Goal: Task Accomplishment & Management: Use online tool/utility

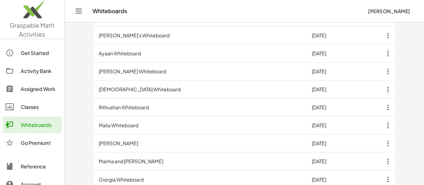
scroll to position [267, 0]
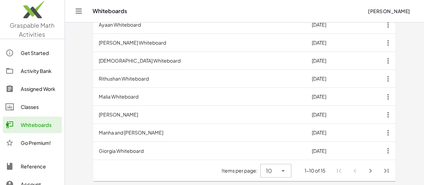
click at [369, 169] on icon "Next page" at bounding box center [371, 170] width 8 height 8
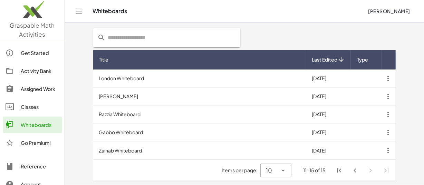
scroll to position [178, 0]
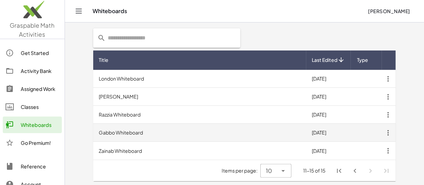
click at [351, 171] on icon "Previous page" at bounding box center [355, 170] width 8 height 8
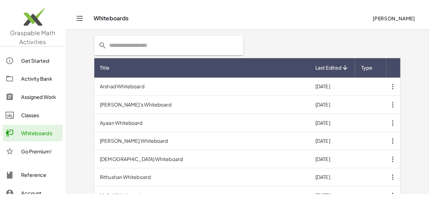
scroll to position [0, 0]
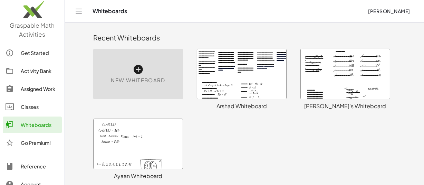
click at [133, 72] on icon at bounding box center [138, 69] width 11 height 11
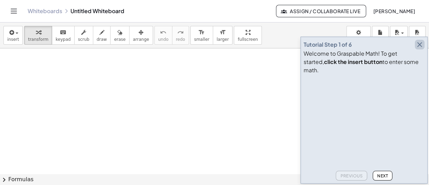
click at [422, 49] on icon "button" at bounding box center [419, 44] width 8 height 8
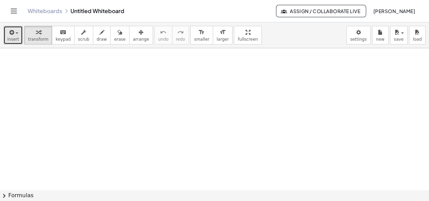
click at [13, 35] on icon "button" at bounding box center [11, 32] width 6 height 8
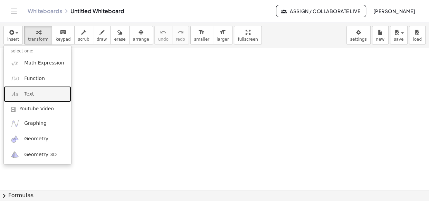
click at [32, 96] on link "Text" at bounding box center [37, 94] width 67 height 16
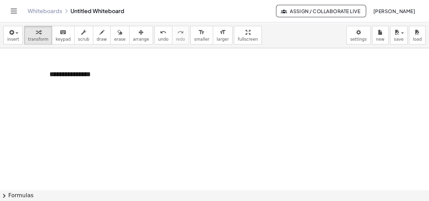
scroll to position [7, 0]
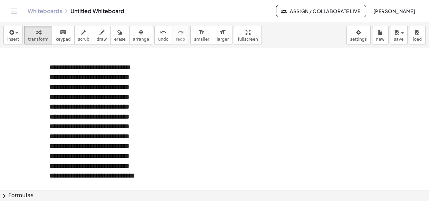
click at [154, 98] on div at bounding box center [214, 183] width 429 height 284
click at [128, 52] on button "-" at bounding box center [126, 55] width 11 height 12
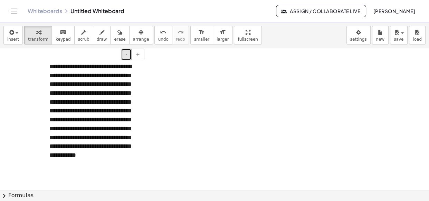
click at [128, 52] on button "-" at bounding box center [126, 55] width 11 height 12
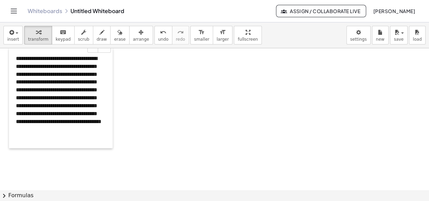
drag, startPoint x: 49, startPoint y: 87, endPoint x: 15, endPoint y: 80, distance: 34.3
click at [15, 80] on div at bounding box center [12, 98] width 7 height 100
click at [67, 141] on div "**********" at bounding box center [61, 98] width 104 height 100
click at [149, 127] on div at bounding box center [214, 183] width 429 height 284
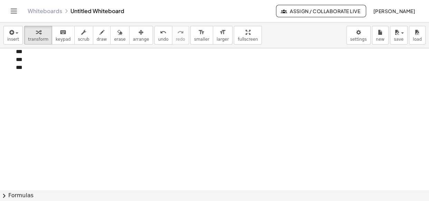
scroll to position [101, 0]
click at [28, 71] on div "***" at bounding box center [61, 68] width 90 height 8
click at [155, 76] on div at bounding box center [214, 90] width 429 height 284
click at [34, 71] on div "***" at bounding box center [61, 68] width 90 height 8
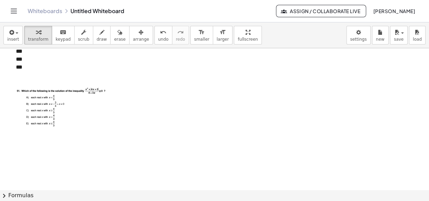
click at [134, 118] on div at bounding box center [214, 90] width 429 height 284
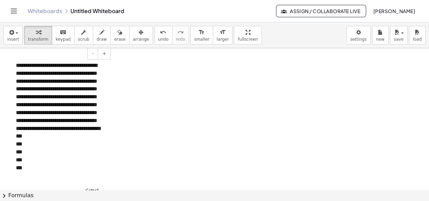
scroll to position [55, 0]
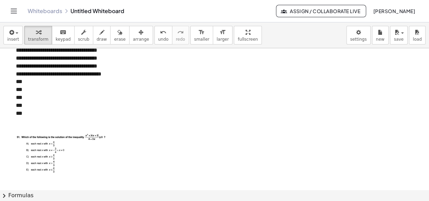
click at [25, 126] on div at bounding box center [61, 122] width 90 height 8
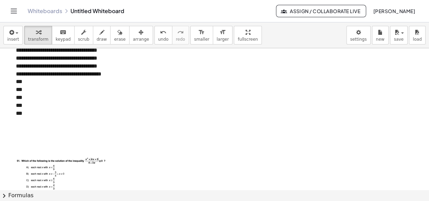
click at [118, 118] on div at bounding box center [214, 136] width 429 height 284
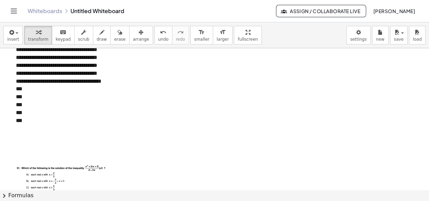
scroll to position [47, 0]
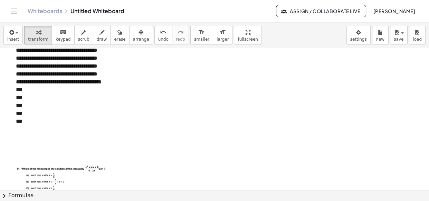
click at [31, 134] on div at bounding box center [61, 130] width 90 height 8
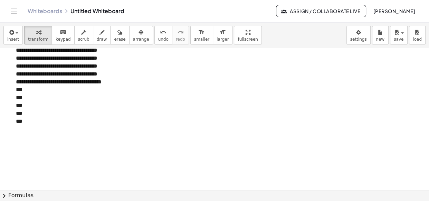
click at [118, 112] on div at bounding box center [214, 144] width 429 height 284
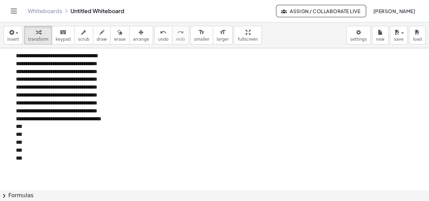
scroll to position [9, 0]
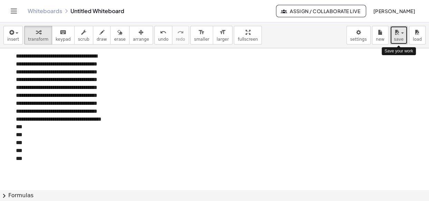
click at [404, 36] on button "save" at bounding box center [399, 35] width 18 height 19
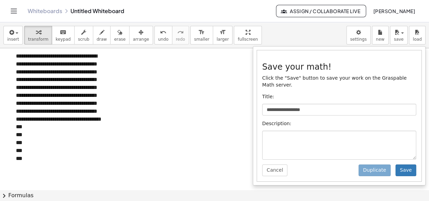
click at [313, 97] on div "**********" at bounding box center [339, 115] width 164 height 131
drag, startPoint x: 313, startPoint y: 97, endPoint x: 316, endPoint y: 104, distance: 7.6
click at [316, 104] on div "**********" at bounding box center [339, 115] width 164 height 131
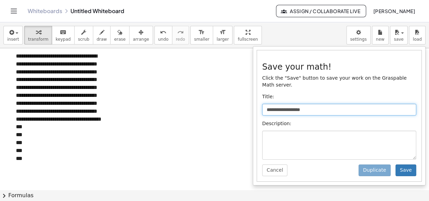
drag, startPoint x: 316, startPoint y: 104, endPoint x: 250, endPoint y: 102, distance: 66.3
click at [250, 102] on div "**********" at bounding box center [214, 111] width 429 height 179
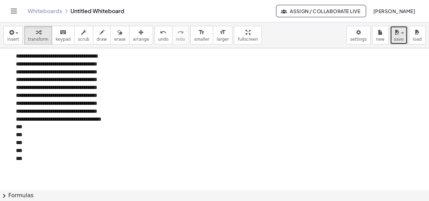
click at [400, 33] on span "button" at bounding box center [399, 33] width 1 height 5
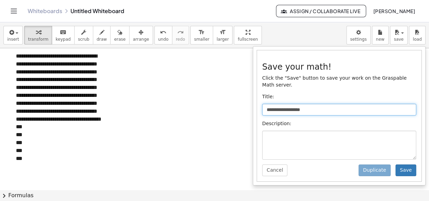
drag, startPoint x: 318, startPoint y: 105, endPoint x: 265, endPoint y: 99, distance: 52.4
click at [265, 104] on input "**********" at bounding box center [339, 110] width 154 height 12
type input "**********"
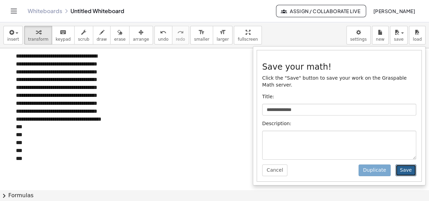
click at [411, 165] on button "Save" at bounding box center [405, 171] width 21 height 12
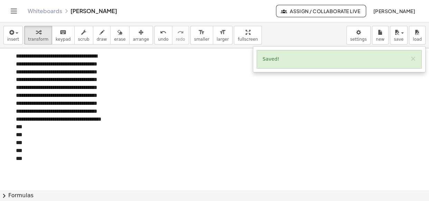
click at [217, 67] on div at bounding box center [214, 181] width 429 height 284
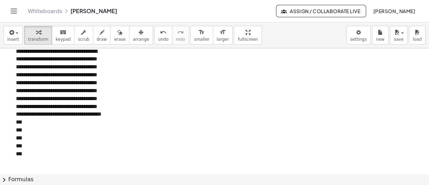
scroll to position [8, 0]
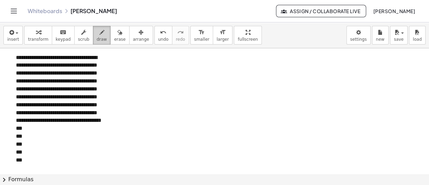
click at [99, 35] on icon "button" at bounding box center [101, 32] width 5 height 8
drag, startPoint x: 163, startPoint y: 60, endPoint x: 162, endPoint y: 71, distance: 11.0
click at [162, 71] on div at bounding box center [214, 166] width 429 height 252
drag, startPoint x: 168, startPoint y: 64, endPoint x: 170, endPoint y: 70, distance: 6.1
click at [170, 70] on div at bounding box center [214, 166] width 429 height 252
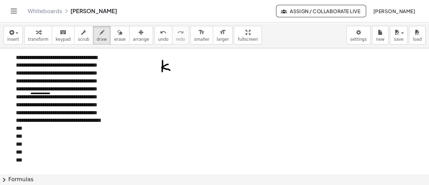
drag, startPoint x: 31, startPoint y: 93, endPoint x: 49, endPoint y: 93, distance: 17.9
click at [49, 93] on div at bounding box center [214, 166] width 429 height 252
drag, startPoint x: 32, startPoint y: 100, endPoint x: 59, endPoint y: 101, distance: 26.9
click at [59, 101] on div at bounding box center [214, 166] width 429 height 252
drag, startPoint x: 117, startPoint y: 67, endPoint x: 119, endPoint y: 75, distance: 8.8
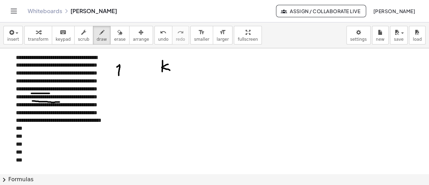
click at [119, 75] on div at bounding box center [214, 166] width 429 height 252
drag, startPoint x: 177, startPoint y: 65, endPoint x: 183, endPoint y: 65, distance: 6.6
click at [183, 65] on div at bounding box center [214, 166] width 429 height 252
drag, startPoint x: 180, startPoint y: 62, endPoint x: 180, endPoint y: 69, distance: 7.2
click at [180, 69] on div at bounding box center [214, 166] width 429 height 252
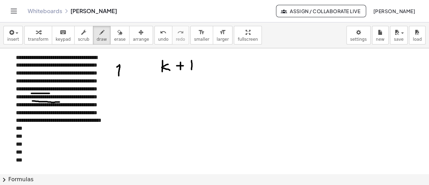
drag, startPoint x: 192, startPoint y: 60, endPoint x: 192, endPoint y: 69, distance: 9.0
click at [192, 69] on div at bounding box center [214, 166] width 429 height 252
drag, startPoint x: 198, startPoint y: 62, endPoint x: 199, endPoint y: 70, distance: 7.5
click at [199, 70] on div at bounding box center [214, 166] width 429 height 252
click at [42, 61] on div at bounding box center [214, 166] width 429 height 252
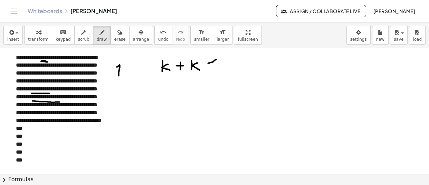
drag, startPoint x: 216, startPoint y: 59, endPoint x: 208, endPoint y: 63, distance: 9.1
click at [208, 63] on div at bounding box center [214, 166] width 429 height 252
drag, startPoint x: 208, startPoint y: 63, endPoint x: 217, endPoint y: 68, distance: 10.4
click at [217, 68] on div at bounding box center [214, 166] width 429 height 252
drag, startPoint x: 209, startPoint y: 69, endPoint x: 214, endPoint y: 70, distance: 5.5
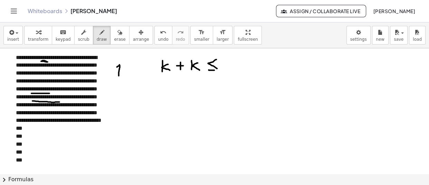
click at [214, 70] on div at bounding box center [214, 166] width 429 height 252
drag, startPoint x: 231, startPoint y: 61, endPoint x: 231, endPoint y: 68, distance: 6.6
click at [231, 68] on div at bounding box center [214, 166] width 429 height 252
click at [308, 60] on div at bounding box center [214, 166] width 429 height 252
drag, startPoint x: 308, startPoint y: 60, endPoint x: 308, endPoint y: 68, distance: 8.3
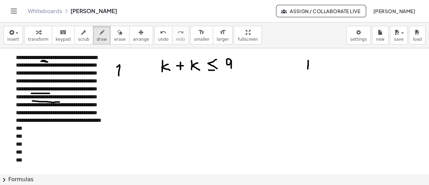
click at [308, 68] on div at bounding box center [214, 166] width 429 height 252
drag, startPoint x: 159, startPoint y: 75, endPoint x: 172, endPoint y: 74, distance: 13.2
click at [172, 74] on div at bounding box center [214, 166] width 429 height 252
drag, startPoint x: 308, startPoint y: 58, endPoint x: 308, endPoint y: 68, distance: 10.0
click at [308, 68] on div at bounding box center [214, 166] width 429 height 252
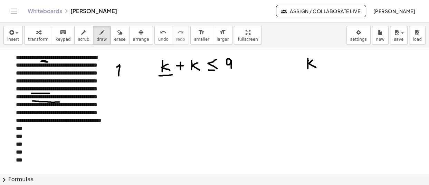
drag, startPoint x: 313, startPoint y: 60, endPoint x: 316, endPoint y: 67, distance: 7.9
click at [316, 67] on div at bounding box center [214, 166] width 429 height 252
drag, startPoint x: 308, startPoint y: 77, endPoint x: 307, endPoint y: 89, distance: 11.4
click at [307, 89] on div at bounding box center [214, 166] width 429 height 252
drag, startPoint x: 313, startPoint y: 80, endPoint x: 315, endPoint y: 89, distance: 9.1
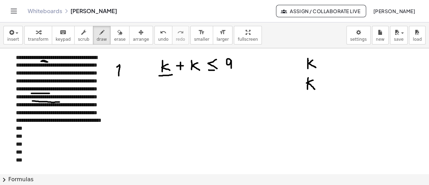
click at [315, 89] on div at bounding box center [214, 166] width 429 height 252
click at [110, 43] on button "erase" at bounding box center [119, 35] width 19 height 19
drag, startPoint x: 168, startPoint y: 98, endPoint x: 167, endPoint y: 104, distance: 6.6
click at [167, 104] on div at bounding box center [214, 166] width 429 height 252
click at [97, 35] on div "button" at bounding box center [102, 32] width 10 height 8
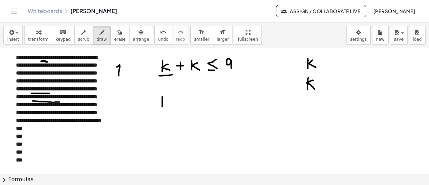
drag, startPoint x: 162, startPoint y: 96, endPoint x: 162, endPoint y: 106, distance: 9.7
click at [162, 106] on div at bounding box center [214, 166] width 429 height 252
click at [162, 92] on div at bounding box center [214, 166] width 429 height 252
drag, startPoint x: 165, startPoint y: 97, endPoint x: 175, endPoint y: 107, distance: 13.7
click at [175, 107] on div at bounding box center [214, 166] width 429 height 252
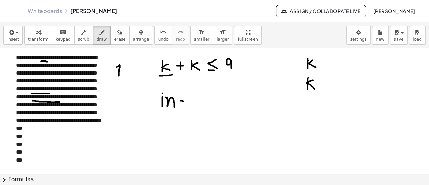
drag, startPoint x: 180, startPoint y: 100, endPoint x: 188, endPoint y: 101, distance: 7.9
click at [188, 101] on div at bounding box center [214, 166] width 429 height 252
drag, startPoint x: 185, startPoint y: 97, endPoint x: 185, endPoint y: 105, distance: 7.2
click at [185, 105] on div at bounding box center [214, 166] width 429 height 252
click at [196, 98] on div at bounding box center [214, 166] width 429 height 252
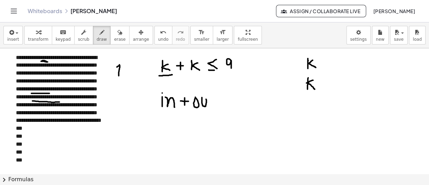
drag, startPoint x: 202, startPoint y: 97, endPoint x: 206, endPoint y: 98, distance: 4.2
click at [206, 98] on div at bounding box center [214, 166] width 429 height 252
drag, startPoint x: 210, startPoint y: 89, endPoint x: 216, endPoint y: 104, distance: 15.9
click at [216, 104] on div at bounding box center [214, 166] width 429 height 252
drag, startPoint x: 206, startPoint y: 94, endPoint x: 216, endPoint y: 93, distance: 9.7
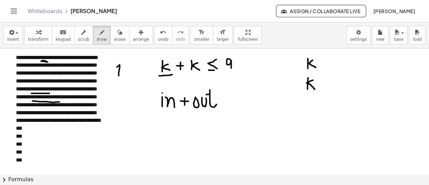
click at [216, 93] on div at bounding box center [214, 166] width 429 height 252
drag, startPoint x: 228, startPoint y: 93, endPoint x: 230, endPoint y: 100, distance: 7.5
click at [230, 100] on div at bounding box center [214, 166] width 429 height 252
drag, startPoint x: 223, startPoint y: 102, endPoint x: 230, endPoint y: 102, distance: 7.2
click at [230, 102] on div at bounding box center [214, 166] width 429 height 252
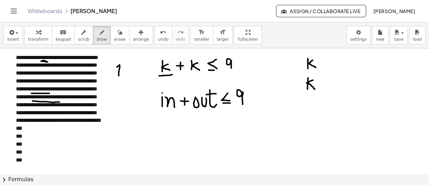
drag, startPoint x: 242, startPoint y: 92, endPoint x: 243, endPoint y: 104, distance: 11.8
click at [243, 104] on div at bounding box center [214, 166] width 429 height 252
drag, startPoint x: 163, startPoint y: 54, endPoint x: 178, endPoint y: 47, distance: 16.4
click at [178, 47] on div "**********" at bounding box center [214, 103] width 429 height 163
click at [200, 53] on div at bounding box center [214, 166] width 429 height 252
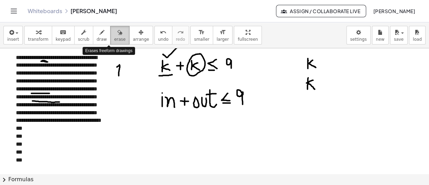
click at [114, 40] on span "erase" at bounding box center [119, 39] width 11 height 5
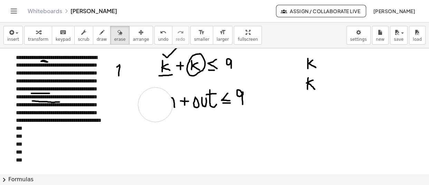
click at [155, 104] on div at bounding box center [214, 166] width 429 height 252
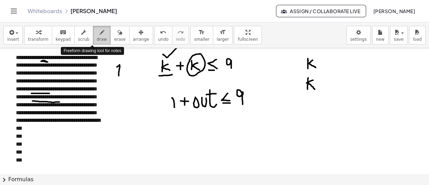
click at [99, 35] on icon "button" at bounding box center [101, 32] width 5 height 8
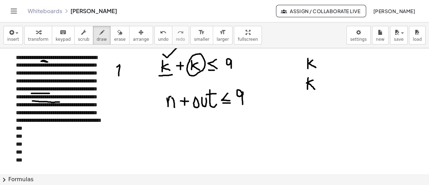
drag, startPoint x: 167, startPoint y: 98, endPoint x: 172, endPoint y: 97, distance: 5.2
click at [172, 97] on div at bounding box center [214, 166] width 429 height 252
drag, startPoint x: 163, startPoint y: 98, endPoint x: 163, endPoint y: 105, distance: 6.9
click at [163, 105] on div at bounding box center [214, 166] width 429 height 252
click at [162, 90] on div at bounding box center [214, 166] width 429 height 252
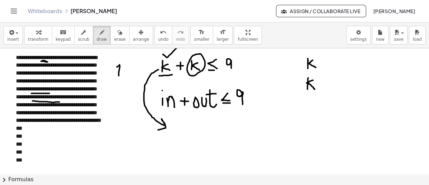
drag, startPoint x: 158, startPoint y: 69, endPoint x: 158, endPoint y: 129, distance: 60.4
click at [158, 129] on div at bounding box center [214, 166] width 429 height 252
drag, startPoint x: 177, startPoint y: 124, endPoint x: 188, endPoint y: 134, distance: 14.9
click at [188, 134] on div at bounding box center [214, 166] width 429 height 252
drag, startPoint x: 193, startPoint y: 124, endPoint x: 193, endPoint y: 133, distance: 8.6
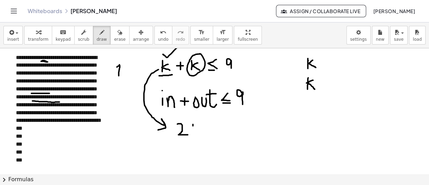
click at [193, 133] on div at bounding box center [214, 166] width 429 height 252
drag, startPoint x: 197, startPoint y: 125, endPoint x: 199, endPoint y: 131, distance: 7.1
click at [199, 131] on div at bounding box center [214, 166] width 429 height 252
drag, startPoint x: 216, startPoint y: 122, endPoint x: 217, endPoint y: 128, distance: 6.4
click at [217, 128] on div at bounding box center [214, 166] width 429 height 252
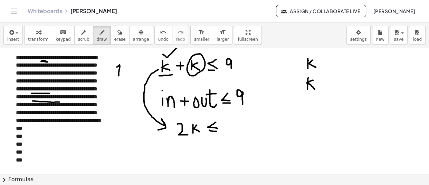
drag, startPoint x: 209, startPoint y: 130, endPoint x: 217, endPoint y: 131, distance: 7.7
click at [217, 131] on div at bounding box center [214, 166] width 429 height 252
drag, startPoint x: 229, startPoint y: 125, endPoint x: 230, endPoint y: 131, distance: 6.3
click at [230, 131] on div at bounding box center [214, 166] width 429 height 252
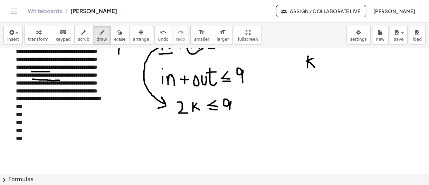
scroll to position [30, 0]
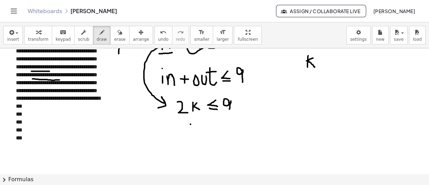
drag, startPoint x: 191, startPoint y: 124, endPoint x: 191, endPoint y: 132, distance: 8.3
click at [191, 132] on div at bounding box center [214, 144] width 429 height 252
drag, startPoint x: 195, startPoint y: 124, endPoint x: 198, endPoint y: 131, distance: 8.0
click at [198, 131] on div at bounding box center [214, 144] width 429 height 252
drag, startPoint x: 215, startPoint y: 122, endPoint x: 216, endPoint y: 129, distance: 7.3
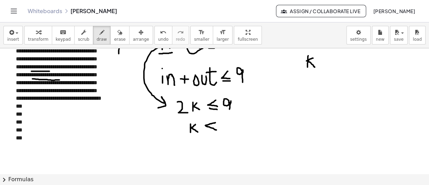
click at [216, 129] on div at bounding box center [214, 144] width 429 height 252
drag, startPoint x: 205, startPoint y: 130, endPoint x: 214, endPoint y: 133, distance: 9.8
click at [214, 133] on div at bounding box center [214, 144] width 429 height 252
drag, startPoint x: 231, startPoint y: 122, endPoint x: 231, endPoint y: 129, distance: 7.3
click at [231, 129] on div at bounding box center [214, 144] width 429 height 252
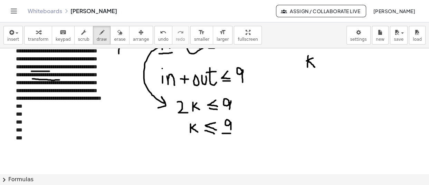
drag, startPoint x: 222, startPoint y: 133, endPoint x: 238, endPoint y: 133, distance: 15.9
click at [238, 133] on div at bounding box center [214, 144] width 429 height 252
drag, startPoint x: 226, startPoint y: 138, endPoint x: 234, endPoint y: 146, distance: 11.5
click at [234, 146] on div at bounding box center [214, 144] width 429 height 252
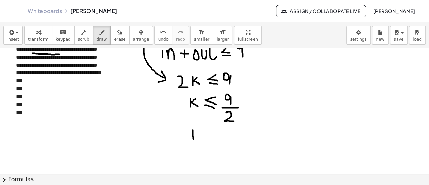
drag, startPoint x: 193, startPoint y: 129, endPoint x: 194, endPoint y: 139, distance: 9.3
click at [194, 139] on div at bounding box center [214, 119] width 429 height 252
drag, startPoint x: 196, startPoint y: 132, endPoint x: 198, endPoint y: 137, distance: 5.6
click at [198, 137] on div at bounding box center [214, 119] width 429 height 252
drag, startPoint x: 212, startPoint y: 128, endPoint x: 216, endPoint y: 136, distance: 8.3
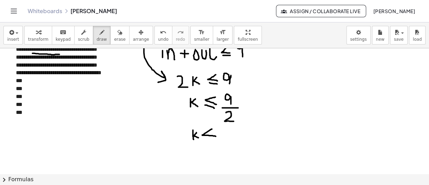
click at [216, 136] on div at bounding box center [214, 119] width 429 height 252
drag, startPoint x: 205, startPoint y: 137, endPoint x: 214, endPoint y: 138, distance: 9.0
click at [214, 138] on div at bounding box center [214, 119] width 429 height 252
drag, startPoint x: 224, startPoint y: 130, endPoint x: 230, endPoint y: 138, distance: 10.3
click at [230, 138] on div at bounding box center [214, 119] width 429 height 252
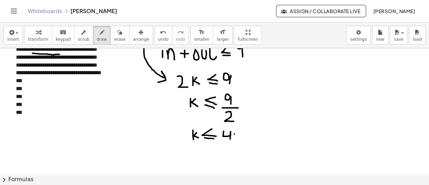
click at [234, 133] on div at bounding box center [214, 119] width 429 height 252
drag, startPoint x: 244, startPoint y: 130, endPoint x: 239, endPoint y: 138, distance: 9.8
click at [239, 138] on div at bounding box center [214, 119] width 429 height 252
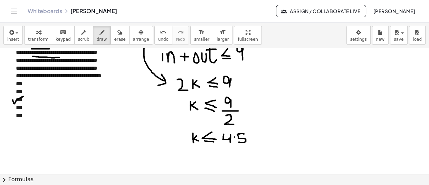
drag, startPoint x: 13, startPoint y: 99, endPoint x: 23, endPoint y: 96, distance: 11.2
click at [23, 96] on div at bounding box center [214, 122] width 429 height 252
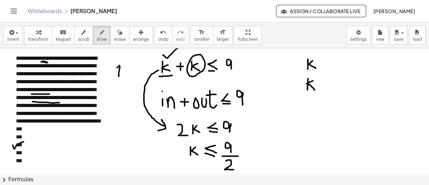
scroll to position [7, 0]
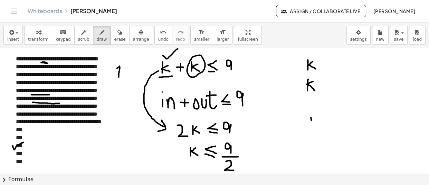
drag, startPoint x: 311, startPoint y: 117, endPoint x: 311, endPoint y: 123, distance: 5.9
click at [311, 123] on div at bounding box center [214, 168] width 429 height 252
click at [317, 114] on div at bounding box center [214, 168] width 429 height 252
drag, startPoint x: 330, startPoint y: 120, endPoint x: 333, endPoint y: 127, distance: 7.4
click at [333, 127] on div at bounding box center [214, 168] width 429 height 252
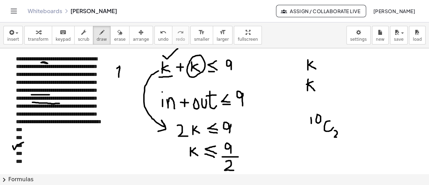
drag, startPoint x: 334, startPoint y: 130, endPoint x: 341, endPoint y: 136, distance: 9.3
click at [341, 136] on div at bounding box center [214, 168] width 429 height 252
drag, startPoint x: 364, startPoint y: 76, endPoint x: 372, endPoint y: 80, distance: 8.8
click at [372, 80] on div at bounding box center [214, 168] width 429 height 252
drag, startPoint x: 377, startPoint y: 68, endPoint x: 377, endPoint y: 76, distance: 7.6
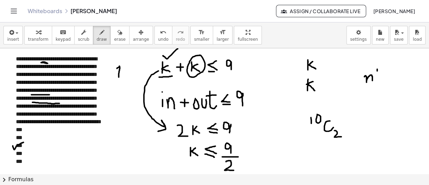
click at [377, 76] on div at bounding box center [214, 168] width 429 height 252
click at [378, 81] on div at bounding box center [214, 168] width 429 height 252
drag, startPoint x: 349, startPoint y: 88, endPoint x: 390, endPoint y: 88, distance: 41.1
click at [390, 88] on div at bounding box center [214, 168] width 429 height 252
drag, startPoint x: 347, startPoint y: 98, endPoint x: 351, endPoint y: 96, distance: 4.5
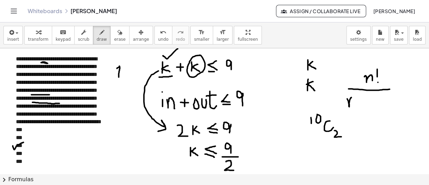
click at [351, 96] on div at bounding box center [214, 168] width 429 height 252
drag, startPoint x: 355, startPoint y: 94, endPoint x: 355, endPoint y: 100, distance: 6.2
click at [355, 100] on div at bounding box center [214, 168] width 429 height 252
click at [355, 105] on div at bounding box center [214, 168] width 429 height 252
drag, startPoint x: 362, startPoint y: 93, endPoint x: 363, endPoint y: 107, distance: 14.5
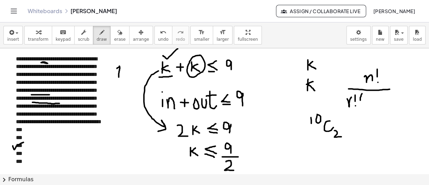
click at [363, 107] on div at bounding box center [214, 168] width 429 height 252
drag, startPoint x: 363, startPoint y: 100, endPoint x: 371, endPoint y: 105, distance: 9.6
click at [371, 105] on div at bounding box center [214, 168] width 429 height 252
click at [376, 101] on div at bounding box center [214, 168] width 429 height 252
drag, startPoint x: 379, startPoint y: 98, endPoint x: 384, endPoint y: 97, distance: 5.6
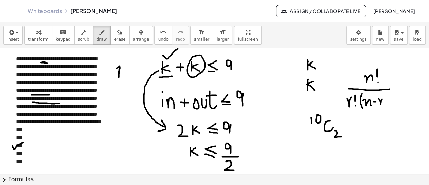
click at [384, 97] on div at bounding box center [214, 168] width 429 height 252
drag, startPoint x: 386, startPoint y: 92, endPoint x: 388, endPoint y: 104, distance: 11.5
click at [388, 104] on div at bounding box center [214, 168] width 429 height 252
drag, startPoint x: 394, startPoint y: 91, endPoint x: 394, endPoint y: 102, distance: 10.4
click at [394, 102] on div at bounding box center [214, 168] width 429 height 252
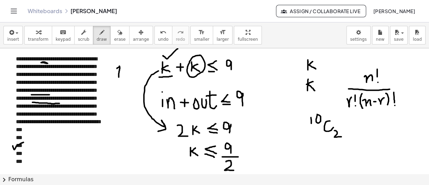
click at [395, 105] on div at bounding box center [214, 168] width 429 height 252
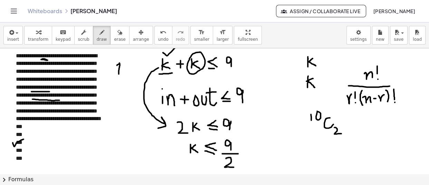
scroll to position [7, 0]
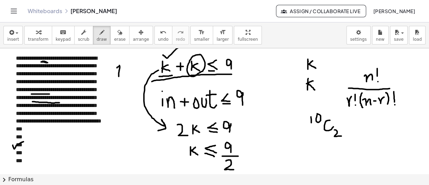
drag, startPoint x: 152, startPoint y: 81, endPoint x: 232, endPoint y: 74, distance: 80.1
click at [232, 74] on div at bounding box center [214, 167] width 429 height 252
click at [155, 83] on div at bounding box center [214, 167] width 429 height 252
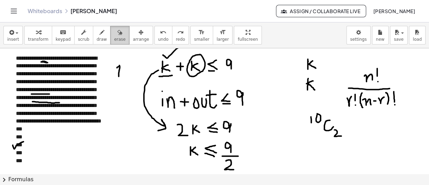
click at [114, 31] on div "button" at bounding box center [119, 32] width 11 height 8
drag, startPoint x: 314, startPoint y: 53, endPoint x: 274, endPoint y: 96, distance: 59.1
click at [274, 96] on div at bounding box center [214, 167] width 429 height 252
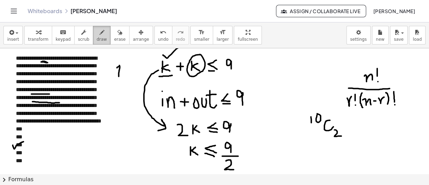
click at [99, 35] on icon "button" at bounding box center [101, 32] width 5 height 8
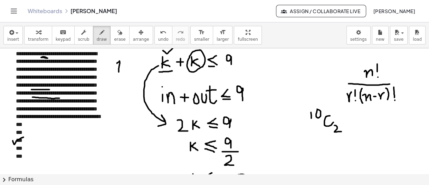
scroll to position [12, 0]
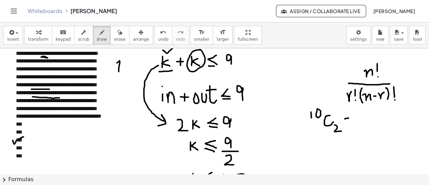
drag, startPoint x: 345, startPoint y: 118, endPoint x: 349, endPoint y: 117, distance: 3.9
click at [349, 117] on div at bounding box center [214, 162] width 429 height 252
drag, startPoint x: 345, startPoint y: 120, endPoint x: 349, endPoint y: 120, distance: 4.5
click at [349, 120] on div at bounding box center [214, 162] width 429 height 252
drag, startPoint x: 355, startPoint y: 125, endPoint x: 400, endPoint y: 123, distance: 44.6
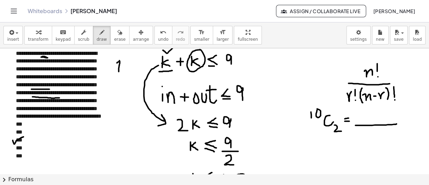
click at [400, 123] on div at bounding box center [214, 162] width 429 height 252
drag, startPoint x: 368, startPoint y: 111, endPoint x: 368, endPoint y: 118, distance: 6.9
click at [368, 118] on div at bounding box center [214, 162] width 429 height 252
click at [373, 110] on div at bounding box center [214, 162] width 429 height 252
click at [381, 115] on div at bounding box center [214, 162] width 429 height 252
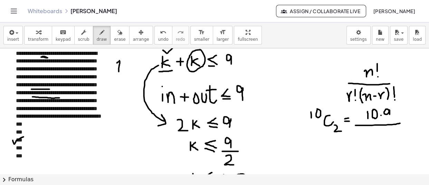
drag, startPoint x: 389, startPoint y: 110, endPoint x: 390, endPoint y: 115, distance: 5.2
click at [390, 115] on div at bounding box center [214, 162] width 429 height 252
click at [393, 112] on div at bounding box center [214, 162] width 429 height 252
click at [401, 110] on div at bounding box center [214, 162] width 429 height 252
drag, startPoint x: 405, startPoint y: 106, endPoint x: 406, endPoint y: 113, distance: 7.3
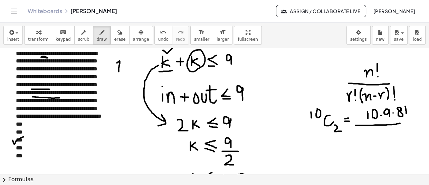
click at [406, 113] on div at bounding box center [214, 162] width 429 height 252
click at [407, 116] on div at bounding box center [214, 162] width 429 height 252
drag, startPoint x: 398, startPoint y: 123, endPoint x: 412, endPoint y: 122, distance: 14.2
click at [412, 122] on div at bounding box center [214, 162] width 429 height 252
drag, startPoint x: 357, startPoint y: 131, endPoint x: 365, endPoint y: 139, distance: 12.0
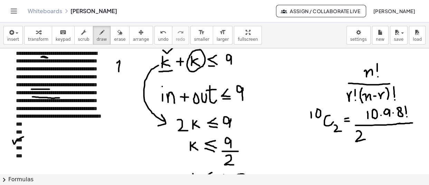
click at [365, 139] on div at bounding box center [214, 162] width 429 height 252
drag, startPoint x: 370, startPoint y: 127, endPoint x: 372, endPoint y: 141, distance: 14.0
click at [372, 141] on div at bounding box center [214, 162] width 429 height 252
click at [381, 133] on div at bounding box center [214, 162] width 429 height 252
drag, startPoint x: 386, startPoint y: 128, endPoint x: 387, endPoint y: 135, distance: 7.3
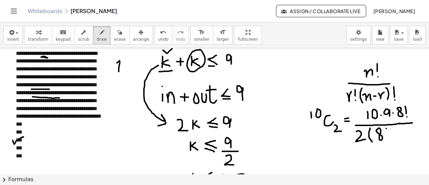
click at [387, 135] on div at bounding box center [214, 162] width 429 height 252
click at [388, 137] on div at bounding box center [214, 162] width 429 height 252
drag, startPoint x: 392, startPoint y: 125, endPoint x: 394, endPoint y: 139, distance: 13.9
click at [394, 139] on div at bounding box center [214, 162] width 429 height 252
drag, startPoint x: 400, startPoint y: 125, endPoint x: 371, endPoint y: 143, distance: 33.7
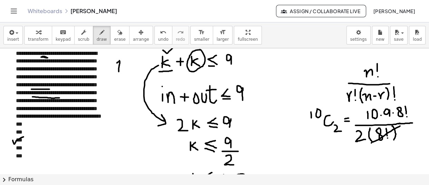
click at [371, 143] on div at bounding box center [214, 162] width 429 height 252
drag, startPoint x: 410, startPoint y: 103, endPoint x: 397, endPoint y: 117, distance: 18.8
click at [397, 117] on div at bounding box center [214, 162] width 429 height 252
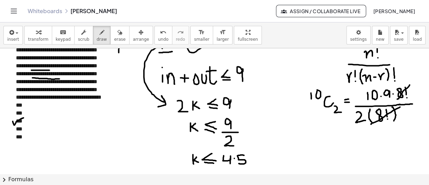
scroll to position [31, 0]
drag, startPoint x: 312, startPoint y: 131, endPoint x: 312, endPoint y: 135, distance: 3.8
click at [312, 135] on div at bounding box center [214, 143] width 429 height 252
click at [316, 131] on div at bounding box center [214, 143] width 429 height 252
drag, startPoint x: 326, startPoint y: 133, endPoint x: 329, endPoint y: 142, distance: 10.0
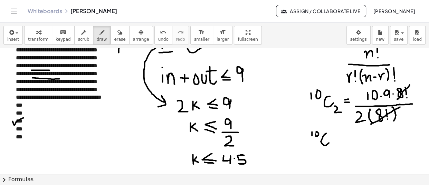
click at [329, 142] on div at bounding box center [214, 143] width 429 height 252
drag, startPoint x: 332, startPoint y: 142, endPoint x: 338, endPoint y: 148, distance: 7.8
click at [338, 148] on div at bounding box center [214, 143] width 429 height 252
drag, startPoint x: 342, startPoint y: 139, endPoint x: 348, endPoint y: 138, distance: 6.3
click at [348, 138] on div at bounding box center [214, 143] width 429 height 252
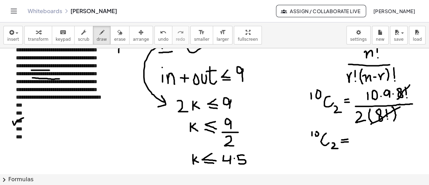
drag, startPoint x: 341, startPoint y: 141, endPoint x: 348, endPoint y: 141, distance: 6.9
click at [348, 141] on div at bounding box center [214, 143] width 429 height 252
drag, startPoint x: 362, startPoint y: 128, endPoint x: 364, endPoint y: 138, distance: 9.5
click at [364, 138] on div at bounding box center [214, 143] width 429 height 252
click at [370, 131] on div at bounding box center [214, 143] width 429 height 252
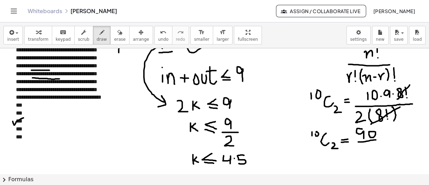
drag, startPoint x: 358, startPoint y: 141, endPoint x: 376, endPoint y: 139, distance: 17.7
click at [376, 139] on div at bounding box center [214, 143] width 429 height 252
drag, startPoint x: 366, startPoint y: 145, endPoint x: 376, endPoint y: 153, distance: 13.5
click at [376, 153] on div at bounding box center [214, 143] width 429 height 252
drag, startPoint x: 382, startPoint y: 137, endPoint x: 386, endPoint y: 137, distance: 4.1
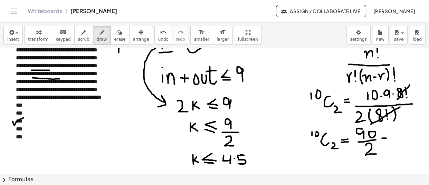
click at [386, 137] on div at bounding box center [214, 143] width 429 height 252
drag, startPoint x: 381, startPoint y: 139, endPoint x: 387, endPoint y: 139, distance: 6.2
click at [387, 139] on div at bounding box center [214, 143] width 429 height 252
drag, startPoint x: 393, startPoint y: 128, endPoint x: 398, endPoint y: 140, distance: 13.0
click at [398, 140] on div at bounding box center [214, 143] width 429 height 252
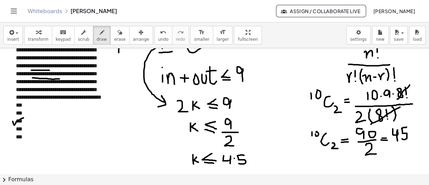
drag, startPoint x: 407, startPoint y: 126, endPoint x: 402, endPoint y: 138, distance: 12.4
click at [402, 138] on div at bounding box center [214, 143] width 429 height 252
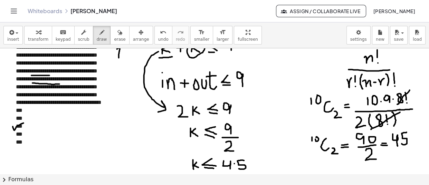
scroll to position [27, 0]
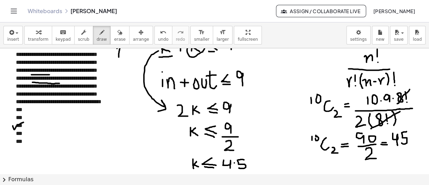
click at [316, 136] on div at bounding box center [214, 148] width 429 height 252
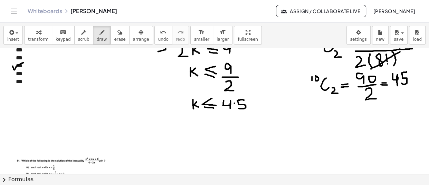
scroll to position [93, 0]
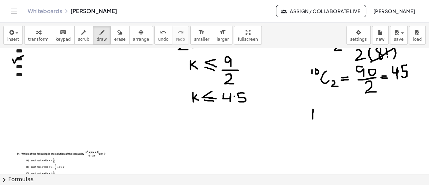
drag, startPoint x: 313, startPoint y: 109, endPoint x: 313, endPoint y: 118, distance: 9.7
click at [313, 118] on div at bounding box center [214, 81] width 429 height 252
click at [322, 110] on div at bounding box center [214, 81] width 429 height 252
drag, startPoint x: 333, startPoint y: 106, endPoint x: 333, endPoint y: 115, distance: 9.7
click at [333, 115] on div at bounding box center [214, 81] width 429 height 252
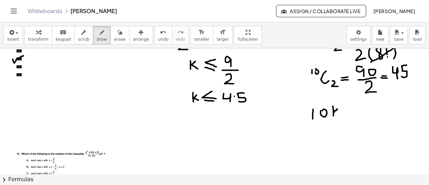
drag, startPoint x: 337, startPoint y: 108, endPoint x: 339, endPoint y: 114, distance: 6.2
click at [339, 114] on div at bounding box center [214, 81] width 429 height 252
drag, startPoint x: 354, startPoint y: 105, endPoint x: 355, endPoint y: 111, distance: 6.0
click at [355, 111] on div at bounding box center [214, 81] width 429 height 252
drag, startPoint x: 346, startPoint y: 113, endPoint x: 355, endPoint y: 113, distance: 8.6
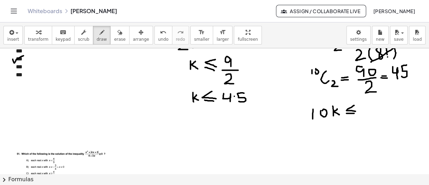
click at [355, 113] on div at bounding box center [214, 81] width 429 height 252
drag, startPoint x: 363, startPoint y: 103, endPoint x: 368, endPoint y: 112, distance: 10.0
click at [368, 112] on div at bounding box center [214, 81] width 429 height 252
drag, startPoint x: 376, startPoint y: 102, endPoint x: 375, endPoint y: 112, distance: 9.7
click at [375, 112] on div at bounding box center [214, 81] width 429 height 252
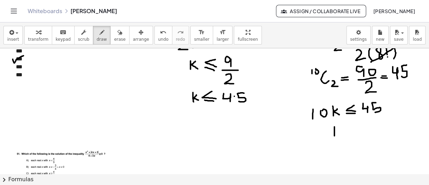
drag, startPoint x: 334, startPoint y: 126, endPoint x: 334, endPoint y: 135, distance: 9.0
click at [334, 135] on div at bounding box center [214, 81] width 429 height 252
drag, startPoint x: 339, startPoint y: 129, endPoint x: 341, endPoint y: 134, distance: 5.9
click at [341, 134] on div at bounding box center [214, 81] width 429 height 252
drag, startPoint x: 353, startPoint y: 125, endPoint x: 357, endPoint y: 131, distance: 7.3
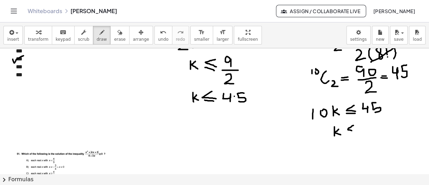
click at [357, 131] on div at bounding box center [214, 81] width 429 height 252
drag, startPoint x: 348, startPoint y: 133, endPoint x: 356, endPoint y: 134, distance: 8.7
click at [356, 134] on div at bounding box center [214, 81] width 429 height 252
drag, startPoint x: 363, startPoint y: 124, endPoint x: 368, endPoint y: 133, distance: 9.6
click at [368, 133] on div at bounding box center [214, 81] width 429 height 252
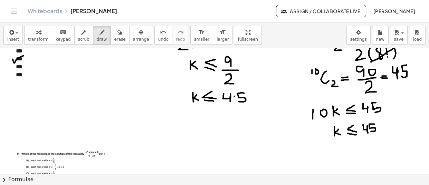
drag, startPoint x: 374, startPoint y: 124, endPoint x: 370, endPoint y: 131, distance: 8.3
click at [370, 131] on div at bounding box center [214, 81] width 429 height 252
drag, startPoint x: 361, startPoint y: 134, endPoint x: 381, endPoint y: 134, distance: 20.4
click at [381, 134] on div at bounding box center [214, 81] width 429 height 252
drag, startPoint x: 365, startPoint y: 137, endPoint x: 366, endPoint y: 142, distance: 5.5
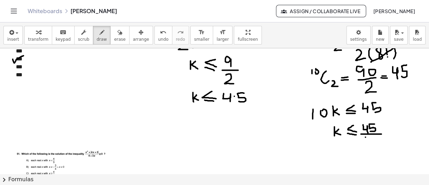
click at [366, 142] on div at bounding box center [214, 81] width 429 height 252
click at [371, 138] on div at bounding box center [214, 81] width 429 height 252
drag, startPoint x: 336, startPoint y: 148, endPoint x: 337, endPoint y: 158, distance: 10.1
click at [337, 158] on div at bounding box center [214, 81] width 429 height 252
drag, startPoint x: 339, startPoint y: 151, endPoint x: 343, endPoint y: 158, distance: 7.7
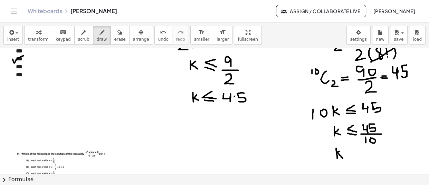
click at [343, 158] on div at bounding box center [214, 81] width 429 height 252
drag, startPoint x: 354, startPoint y: 147, endPoint x: 355, endPoint y: 153, distance: 6.4
click at [355, 153] on div at bounding box center [214, 81] width 429 height 252
drag, startPoint x: 349, startPoint y: 155, endPoint x: 356, endPoint y: 156, distance: 7.3
click at [356, 156] on div at bounding box center [214, 81] width 429 height 252
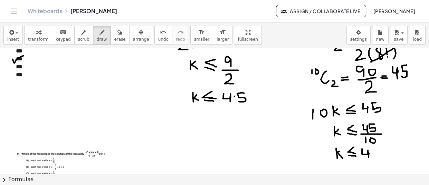
drag, startPoint x: 362, startPoint y: 148, endPoint x: 369, endPoint y: 158, distance: 11.6
click at [369, 158] on div at bounding box center [214, 81] width 429 height 252
click at [373, 154] on div at bounding box center [214, 81] width 429 height 252
drag, startPoint x: 381, startPoint y: 148, endPoint x: 378, endPoint y: 158, distance: 9.6
click at [378, 158] on div at bounding box center [214, 81] width 429 height 252
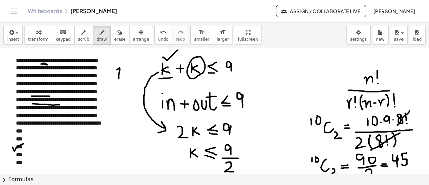
scroll to position [8, 0]
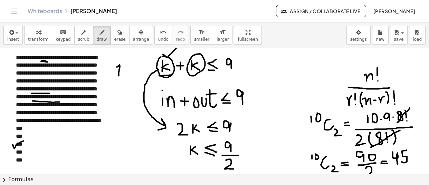
click at [160, 56] on div at bounding box center [214, 166] width 429 height 252
click at [44, 53] on div at bounding box center [214, 166] width 429 height 252
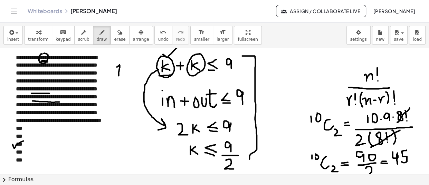
drag, startPoint x: 242, startPoint y: 55, endPoint x: 250, endPoint y: 159, distance: 104.1
click at [250, 159] on div at bounding box center [214, 166] width 429 height 252
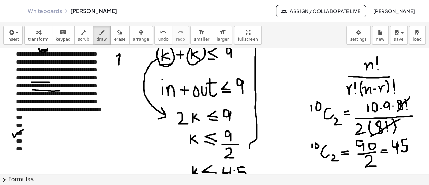
scroll to position [19, 0]
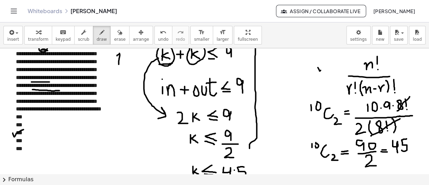
drag, startPoint x: 318, startPoint y: 67, endPoint x: 334, endPoint y: 59, distance: 18.1
click at [334, 59] on div at bounding box center [214, 155] width 429 height 252
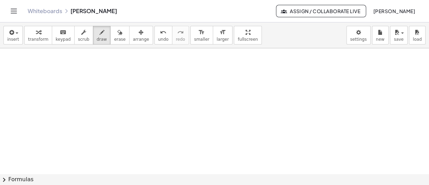
scroll to position [279, 0]
drag, startPoint x: 189, startPoint y: 79, endPoint x: 177, endPoint y: 89, distance: 15.6
click at [177, 89] on div at bounding box center [214, 22] width 429 height 504
drag, startPoint x: 192, startPoint y: 82, endPoint x: 194, endPoint y: 89, distance: 7.5
click at [194, 89] on div at bounding box center [214, 22] width 429 height 504
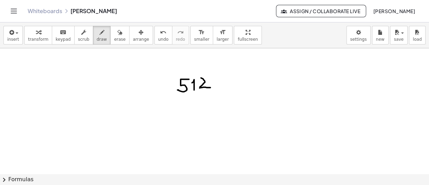
drag, startPoint x: 201, startPoint y: 77, endPoint x: 210, endPoint y: 87, distance: 13.4
click at [210, 87] on div at bounding box center [214, 22] width 429 height 504
drag, startPoint x: 210, startPoint y: 77, endPoint x: 218, endPoint y: 96, distance: 21.2
click at [218, 96] on div at bounding box center [214, 22] width 429 height 504
drag, startPoint x: 116, startPoint y: 69, endPoint x: 110, endPoint y: 80, distance: 13.1
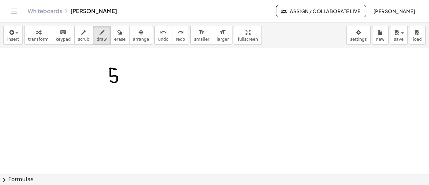
click at [110, 80] on div at bounding box center [214, 22] width 429 height 504
drag, startPoint x: 121, startPoint y: 72, endPoint x: 124, endPoint y: 79, distance: 7.8
click at [124, 79] on div at bounding box center [214, 22] width 429 height 504
drag, startPoint x: 129, startPoint y: 70, endPoint x: 143, endPoint y: 79, distance: 16.5
click at [143, 79] on div at bounding box center [214, 22] width 429 height 504
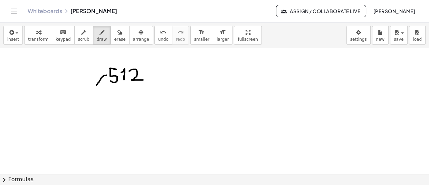
drag, startPoint x: 106, startPoint y: 75, endPoint x: 95, endPoint y: 90, distance: 19.7
click at [95, 90] on div at bounding box center [214, 22] width 429 height 504
drag, startPoint x: 87, startPoint y: 93, endPoint x: 106, endPoint y: 102, distance: 21.0
click at [106, 102] on div at bounding box center [214, 22] width 429 height 504
drag, startPoint x: 131, startPoint y: 84, endPoint x: 140, endPoint y: 92, distance: 12.9
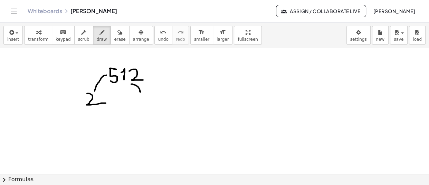
click at [140, 92] on div at bounding box center [214, 22] width 429 height 504
drag, startPoint x: 133, startPoint y: 99, endPoint x: 145, endPoint y: 107, distance: 14.1
click at [145, 107] on div at bounding box center [214, 22] width 429 height 504
drag, startPoint x: 152, startPoint y: 95, endPoint x: 150, endPoint y: 107, distance: 12.5
click at [150, 107] on div at bounding box center [214, 22] width 429 height 504
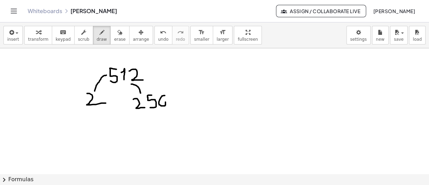
drag, startPoint x: 165, startPoint y: 95, endPoint x: 159, endPoint y: 104, distance: 10.5
click at [159, 104] on div at bounding box center [214, 22] width 429 height 504
drag, startPoint x: 134, startPoint y: 106, endPoint x: 128, endPoint y: 113, distance: 9.3
click at [128, 113] on div at bounding box center [214, 22] width 429 height 504
drag, startPoint x: 119, startPoint y: 117, endPoint x: 129, endPoint y: 127, distance: 14.2
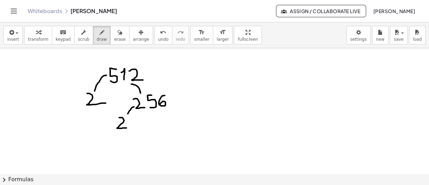
click at [129, 127] on div at bounding box center [214, 22] width 429 height 504
drag, startPoint x: 160, startPoint y: 109, endPoint x: 166, endPoint y: 116, distance: 8.8
click at [166, 116] on div at bounding box center [214, 22] width 429 height 504
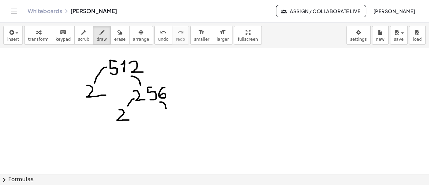
scroll to position [292, 0]
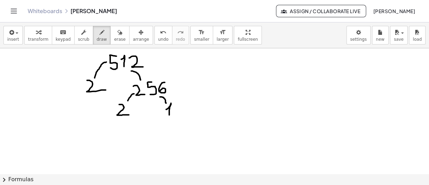
drag, startPoint x: 166, startPoint y: 109, endPoint x: 169, endPoint y: 114, distance: 6.3
click at [169, 114] on div at bounding box center [214, 9] width 429 height 504
drag, startPoint x: 174, startPoint y: 104, endPoint x: 182, endPoint y: 114, distance: 13.5
click at [182, 114] on div at bounding box center [214, 9] width 429 height 504
click at [187, 108] on div at bounding box center [214, 9] width 429 height 504
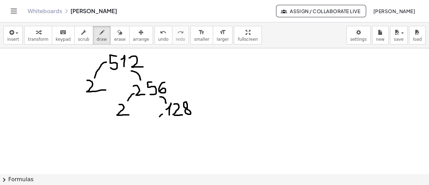
drag, startPoint x: 162, startPoint y: 114, endPoint x: 157, endPoint y: 123, distance: 11.1
click at [157, 123] on div at bounding box center [214, 9] width 429 height 504
drag, startPoint x: 151, startPoint y: 128, endPoint x: 162, endPoint y: 138, distance: 14.7
click at [162, 138] on div at bounding box center [214, 9] width 429 height 504
drag, startPoint x: 184, startPoint y: 117, endPoint x: 194, endPoint y: 130, distance: 16.4
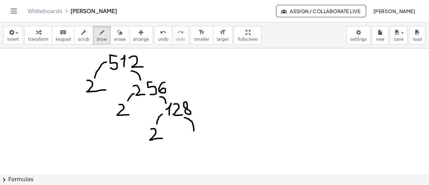
click at [194, 130] on div at bounding box center [214, 9] width 429 height 504
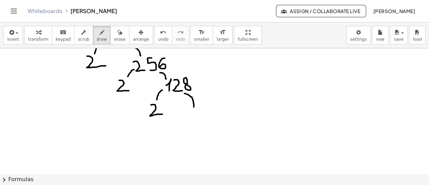
scroll to position [316, 0]
drag, startPoint x: 196, startPoint y: 109, endPoint x: 192, endPoint y: 116, distance: 7.6
drag, startPoint x: 201, startPoint y: 109, endPoint x: 206, endPoint y: 120, distance: 12.2
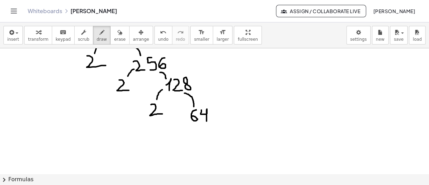
drag, startPoint x: 202, startPoint y: 108, endPoint x: 201, endPoint y: 111, distance: 3.8
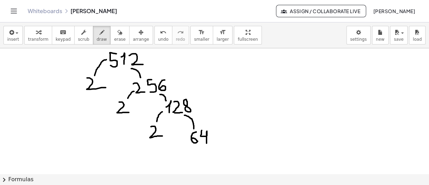
scroll to position [294, 0]
drag, startPoint x: 261, startPoint y: 88, endPoint x: 272, endPoint y: 99, distance: 15.6
click at [272, 99] on div at bounding box center [214, 6] width 429 height 504
drag, startPoint x: 274, startPoint y: 82, endPoint x: 275, endPoint y: 90, distance: 8.1
click at [275, 90] on div at bounding box center [214, 6] width 429 height 504
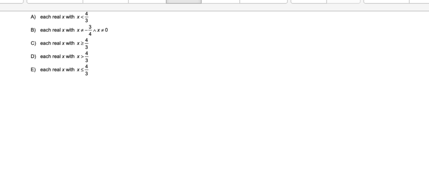
scroll to position [201, 0]
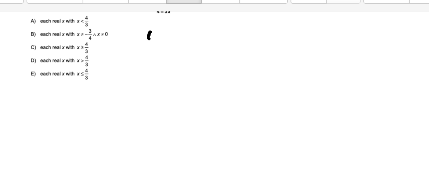
drag, startPoint x: 85, startPoint y: 58, endPoint x: 85, endPoint y: 61, distance: 3.5
click at [85, 61] on div at bounding box center [214, 100] width 429 height 504
drag, startPoint x: 85, startPoint y: 57, endPoint x: 89, endPoint y: 54, distance: 4.5
click at [89, 54] on div at bounding box center [214, 100] width 429 height 504
drag, startPoint x: 130, startPoint y: 55, endPoint x: 134, endPoint y: 60, distance: 6.1
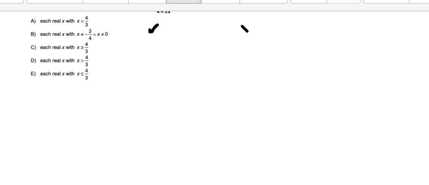
click at [134, 60] on div at bounding box center [214, 100] width 429 height 504
drag, startPoint x: 134, startPoint y: 54, endPoint x: 130, endPoint y: 60, distance: 7.2
click at [130, 60] on div at bounding box center [214, 100] width 429 height 504
drag, startPoint x: 137, startPoint y: 50, endPoint x: 142, endPoint y: 54, distance: 6.1
click at [142, 54] on div at bounding box center [214, 100] width 429 height 504
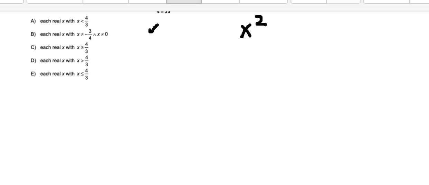
scroll to position [192, 0]
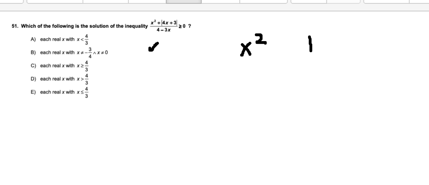
drag, startPoint x: 164, startPoint y: 60, endPoint x: 164, endPoint y: 67, distance: 7.3
click at [164, 67] on div at bounding box center [214, 109] width 429 height 504
drag, startPoint x: 179, startPoint y: 59, endPoint x: 180, endPoint y: 67, distance: 8.0
click at [180, 67] on div at bounding box center [214, 109] width 429 height 504
click at [169, 64] on div at bounding box center [214, 109] width 429 height 504
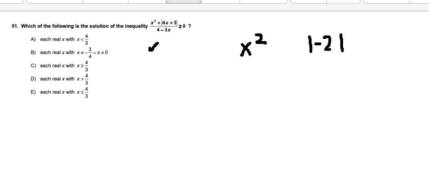
drag, startPoint x: 171, startPoint y: 60, endPoint x: 176, endPoint y: 66, distance: 7.3
click at [176, 66] on div at bounding box center [214, 109] width 429 height 504
click at [189, 61] on div at bounding box center [214, 109] width 429 height 504
drag, startPoint x: 186, startPoint y: 62, endPoint x: 189, endPoint y: 63, distance: 3.5
click at [189, 63] on div at bounding box center [214, 109] width 429 height 504
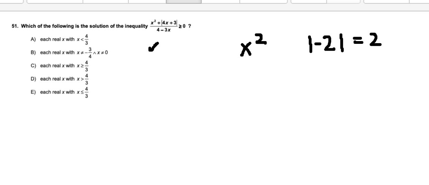
drag, startPoint x: 194, startPoint y: 59, endPoint x: 198, endPoint y: 64, distance: 6.9
click at [198, 64] on div at bounding box center [214, 109] width 429 height 504
drag, startPoint x: 164, startPoint y: 73, endPoint x: 164, endPoint y: 82, distance: 9.3
click at [164, 82] on div at bounding box center [214, 109] width 429 height 504
drag, startPoint x: 179, startPoint y: 72, endPoint x: 179, endPoint y: 81, distance: 8.7
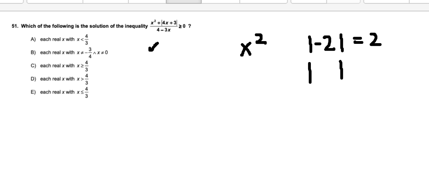
click at [179, 81] on div at bounding box center [214, 109] width 429 height 504
click at [168, 78] on div at bounding box center [214, 109] width 429 height 504
drag, startPoint x: 170, startPoint y: 76, endPoint x: 170, endPoint y: 79, distance: 3.9
click at [170, 79] on div at bounding box center [214, 109] width 429 height 504
click at [173, 74] on div at bounding box center [214, 109] width 429 height 504
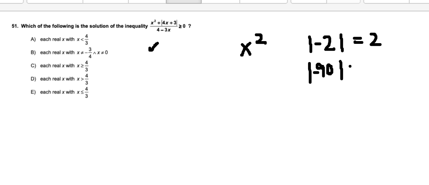
click at [186, 75] on div at bounding box center [214, 109] width 429 height 504
drag, startPoint x: 184, startPoint y: 76, endPoint x: 188, endPoint y: 76, distance: 4.1
click at [188, 76] on div at bounding box center [214, 109] width 429 height 504
drag, startPoint x: 195, startPoint y: 73, endPoint x: 194, endPoint y: 77, distance: 4.2
click at [194, 77] on div at bounding box center [214, 109] width 429 height 504
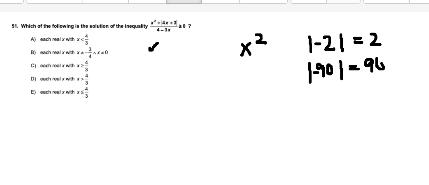
click at [196, 71] on div at bounding box center [214, 109] width 429 height 504
click at [128, 80] on div at bounding box center [214, 109] width 429 height 504
drag, startPoint x: 131, startPoint y: 77, endPoint x: 138, endPoint y: 83, distance: 8.5
click at [138, 83] on div at bounding box center [214, 109] width 429 height 504
drag, startPoint x: 138, startPoint y: 75, endPoint x: 141, endPoint y: 84, distance: 9.3
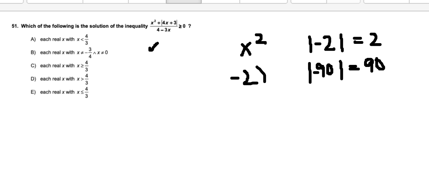
click at [141, 84] on div at bounding box center [214, 109] width 429 height 504
drag, startPoint x: 124, startPoint y: 74, endPoint x: 124, endPoint y: 87, distance: 12.4
click at [124, 87] on div at bounding box center [214, 109] width 429 height 504
drag, startPoint x: 143, startPoint y: 69, endPoint x: 148, endPoint y: 72, distance: 5.7
click at [148, 72] on div at bounding box center [214, 109] width 429 height 504
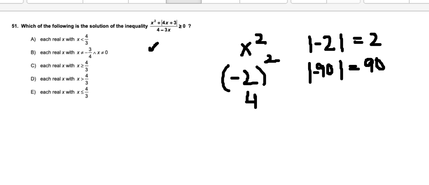
drag, startPoint x: 133, startPoint y: 87, endPoint x: 137, endPoint y: 96, distance: 9.1
click at [137, 96] on div at bounding box center [214, 109] width 429 height 504
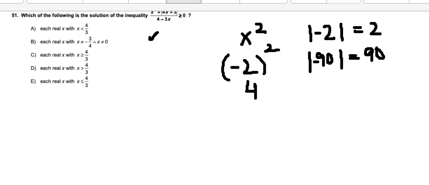
scroll to position [196, 0]
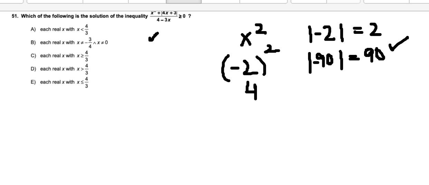
drag, startPoint x: 203, startPoint y: 64, endPoint x: 212, endPoint y: 60, distance: 9.4
click at [212, 60] on div at bounding box center [214, 104] width 429 height 504
drag, startPoint x: 96, startPoint y: 61, endPoint x: 99, endPoint y: 59, distance: 4.2
click at [99, 59] on div at bounding box center [214, 104] width 429 height 504
click at [105, 56] on div at bounding box center [214, 104] width 429 height 504
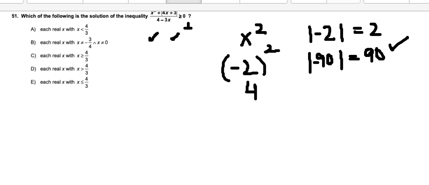
drag, startPoint x: 104, startPoint y: 53, endPoint x: 104, endPoint y: 57, distance: 3.8
click at [104, 57] on div at bounding box center [214, 104] width 429 height 504
drag, startPoint x: 107, startPoint y: 53, endPoint x: 110, endPoint y: 54, distance: 3.5
click at [110, 54] on div at bounding box center [214, 104] width 429 height 504
drag, startPoint x: 113, startPoint y: 57, endPoint x: 117, endPoint y: 57, distance: 3.8
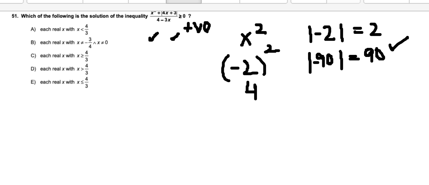
click at [117, 57] on div at bounding box center [214, 104] width 429 height 504
click at [102, 68] on div at bounding box center [214, 104] width 429 height 504
drag, startPoint x: 26, startPoint y: 77, endPoint x: 29, endPoint y: 81, distance: 5.6
click at [29, 81] on div at bounding box center [214, 104] width 429 height 504
drag, startPoint x: 29, startPoint y: 75, endPoint x: 26, endPoint y: 81, distance: 7.7
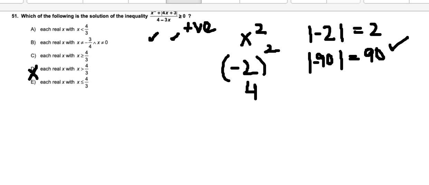
click at [26, 81] on div at bounding box center [214, 104] width 429 height 504
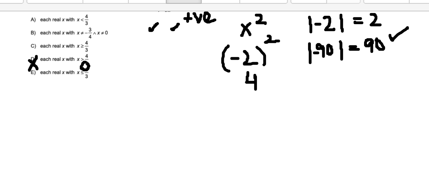
click at [54, 73] on div at bounding box center [214, 99] width 429 height 504
drag, startPoint x: 59, startPoint y: 76, endPoint x: 63, endPoint y: 76, distance: 3.8
click at [63, 76] on div at bounding box center [214, 99] width 429 height 504
click at [100, 63] on div at bounding box center [214, 99] width 429 height 504
drag, startPoint x: 88, startPoint y: 65, endPoint x: 95, endPoint y: 66, distance: 7.6
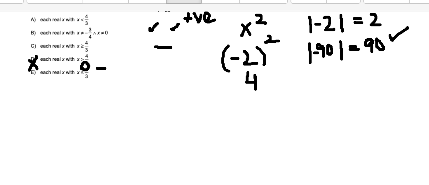
click at [95, 66] on div at bounding box center [214, 99] width 429 height 504
drag, startPoint x: 80, startPoint y: 80, endPoint x: 84, endPoint y: 88, distance: 8.2
click at [84, 88] on div at bounding box center [214, 99] width 429 height 504
click at [89, 85] on div at bounding box center [214, 99] width 429 height 504
drag, startPoint x: 93, startPoint y: 81, endPoint x: 93, endPoint y: 87, distance: 5.5
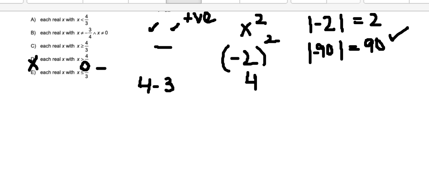
click at [93, 87] on div at bounding box center [214, 99] width 429 height 504
drag, startPoint x: 100, startPoint y: 82, endPoint x: 104, endPoint y: 86, distance: 5.9
click at [104, 86] on div at bounding box center [214, 99] width 429 height 504
click at [109, 82] on div at bounding box center [214, 99] width 429 height 504
click at [109, 84] on div at bounding box center [214, 99] width 429 height 504
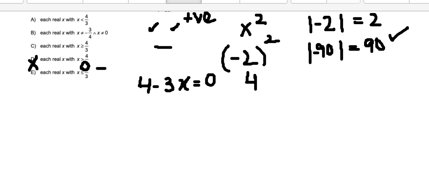
click at [114, 79] on div at bounding box center [214, 99] width 429 height 504
click at [85, 96] on div at bounding box center [214, 99] width 429 height 504
click at [85, 95] on div at bounding box center [214, 99] width 429 height 504
drag, startPoint x: 85, startPoint y: 95, endPoint x: 91, endPoint y: 104, distance: 10.5
click at [91, 104] on div at bounding box center [214, 99] width 429 height 504
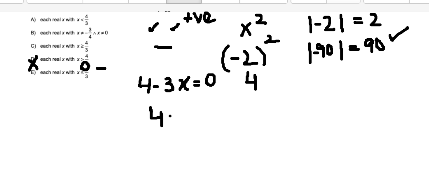
click at [97, 99] on div at bounding box center [214, 99] width 429 height 504
drag, startPoint x: 94, startPoint y: 101, endPoint x: 97, endPoint y: 101, distance: 3.5
click at [97, 101] on div at bounding box center [214, 99] width 429 height 504
drag, startPoint x: 102, startPoint y: 94, endPoint x: 103, endPoint y: 100, distance: 6.3
click at [103, 100] on div at bounding box center [214, 99] width 429 height 504
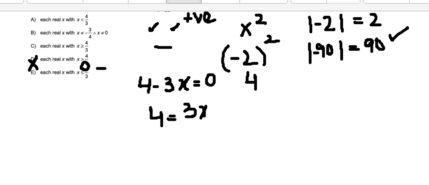
drag, startPoint x: 110, startPoint y: 95, endPoint x: 114, endPoint y: 99, distance: 6.3
click at [114, 99] on div at bounding box center [214, 99] width 429 height 504
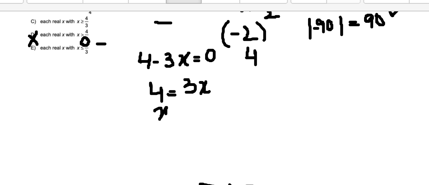
drag, startPoint x: 87, startPoint y: 97, endPoint x: 95, endPoint y: 100, distance: 8.7
click at [95, 100] on div at bounding box center [214, 87] width 429 height 504
drag, startPoint x: 100, startPoint y: 93, endPoint x: 104, endPoint y: 97, distance: 5.9
click at [104, 97] on div at bounding box center [214, 87] width 429 height 504
click at [98, 96] on div at bounding box center [214, 87] width 429 height 504
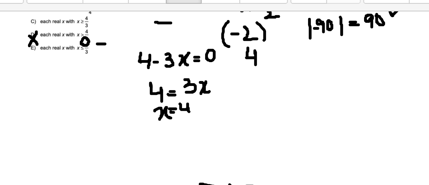
click at [97, 97] on div at bounding box center [214, 87] width 429 height 504
drag, startPoint x: 100, startPoint y: 98, endPoint x: 106, endPoint y: 98, distance: 5.9
click at [106, 98] on div at bounding box center [214, 87] width 429 height 504
drag, startPoint x: 102, startPoint y: 100, endPoint x: 102, endPoint y: 106, distance: 5.2
click at [102, 106] on div at bounding box center [214, 87] width 429 height 504
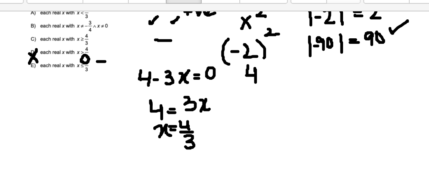
scroll to position [202, 0]
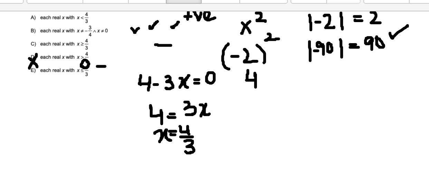
drag, startPoint x: 76, startPoint y: 56, endPoint x: 82, endPoint y: 54, distance: 6.2
click at [82, 54] on div at bounding box center [214, 98] width 429 height 504
click at [114, 108] on div at bounding box center [214, 98] width 429 height 504
click at [114, 110] on div at bounding box center [214, 98] width 429 height 504
drag, startPoint x: 118, startPoint y: 107, endPoint x: 120, endPoint y: 110, distance: 3.7
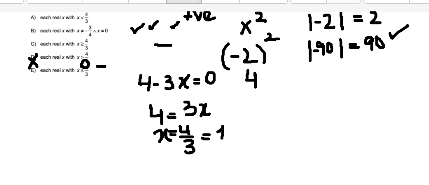
click at [120, 110] on div at bounding box center [214, 98] width 429 height 504
click at [124, 107] on div at bounding box center [214, 98] width 429 height 504
click at [121, 109] on div at bounding box center [214, 98] width 429 height 504
drag, startPoint x: 126, startPoint y: 105, endPoint x: 127, endPoint y: 110, distance: 5.3
click at [127, 110] on div at bounding box center [214, 98] width 429 height 504
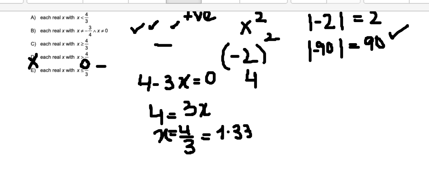
drag, startPoint x: 131, startPoint y: 104, endPoint x: 133, endPoint y: 109, distance: 5.7
click at [133, 109] on div at bounding box center [214, 98] width 429 height 504
click at [136, 107] on div at bounding box center [214, 98] width 429 height 504
click at [138, 107] on div at bounding box center [214, 98] width 429 height 504
click at [140, 107] on div at bounding box center [214, 98] width 429 height 504
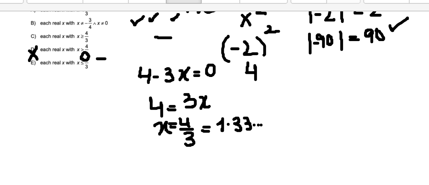
scroll to position [207, 0]
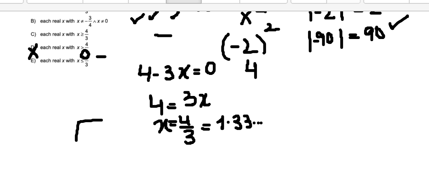
drag, startPoint x: 61, startPoint y: 101, endPoint x: 49, endPoint y: 111, distance: 16.2
click at [49, 111] on div at bounding box center [214, 93] width 429 height 504
drag, startPoint x: 54, startPoint y: 104, endPoint x: 57, endPoint y: 110, distance: 6.9
click at [57, 110] on div at bounding box center [214, 93] width 429 height 504
drag, startPoint x: 39, startPoint y: 103, endPoint x: 39, endPoint y: 111, distance: 7.9
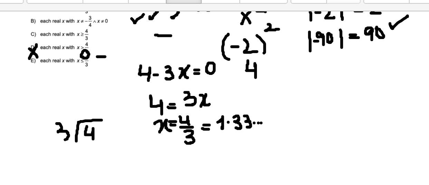
click at [39, 111] on div at bounding box center [214, 93] width 429 height 504
click at [52, 96] on div at bounding box center [214, 93] width 429 height 504
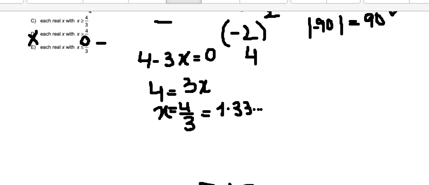
scroll to position [204, 0]
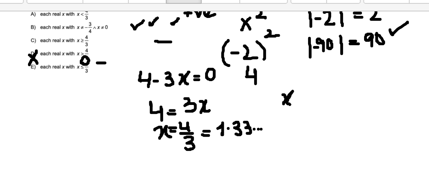
drag, startPoint x: 150, startPoint y: 89, endPoint x: 155, endPoint y: 94, distance: 6.6
click at [155, 94] on div at bounding box center [214, 96] width 429 height 504
click at [159, 91] on div at bounding box center [214, 96] width 429 height 504
click at [159, 88] on div at bounding box center [214, 96] width 429 height 504
click at [163, 86] on div at bounding box center [214, 96] width 429 height 504
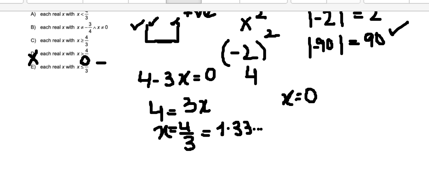
drag, startPoint x: 84, startPoint y: 55, endPoint x: 98, endPoint y: 53, distance: 14.5
click at [98, 53] on div at bounding box center [214, 96] width 429 height 504
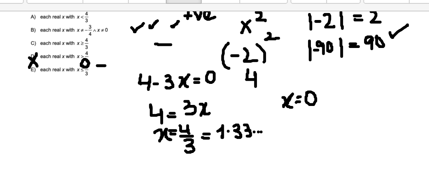
scroll to position [203, 0]
drag, startPoint x: 151, startPoint y: 107, endPoint x: 157, endPoint y: 112, distance: 7.4
click at [157, 112] on div at bounding box center [214, 98] width 429 height 504
click at [163, 107] on div at bounding box center [214, 98] width 429 height 504
drag, startPoint x: 159, startPoint y: 109, endPoint x: 163, endPoint y: 109, distance: 4.2
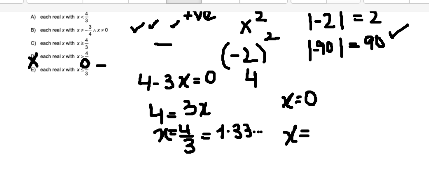
click at [163, 109] on div at bounding box center [214, 98] width 429 height 504
drag, startPoint x: 168, startPoint y: 103, endPoint x: 174, endPoint y: 108, distance: 8.3
click at [174, 108] on div at bounding box center [214, 98] width 429 height 504
drag, startPoint x: 189, startPoint y: 89, endPoint x: 196, endPoint y: 88, distance: 7.3
click at [196, 88] on div at bounding box center [214, 98] width 429 height 504
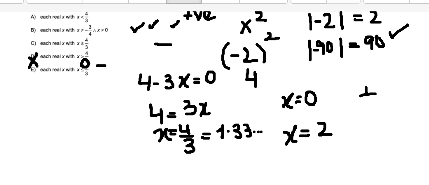
drag, startPoint x: 192, startPoint y: 85, endPoint x: 192, endPoint y: 91, distance: 5.6
click at [192, 91] on div at bounding box center [214, 98] width 429 height 504
drag, startPoint x: 198, startPoint y: 86, endPoint x: 203, endPoint y: 84, distance: 4.5
click at [203, 84] on div at bounding box center [214, 98] width 429 height 504
drag, startPoint x: 206, startPoint y: 86, endPoint x: 211, endPoint y: 87, distance: 5.7
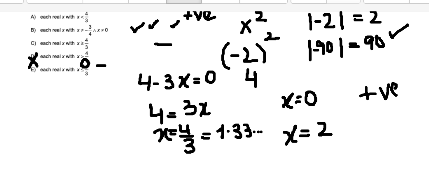
click at [211, 87] on div at bounding box center [214, 98] width 429 height 504
drag, startPoint x: 23, startPoint y: 65, endPoint x: 32, endPoint y: 61, distance: 10.3
click at [32, 61] on div at bounding box center [214, 98] width 429 height 504
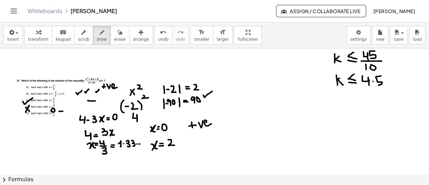
scroll to position [177, 0]
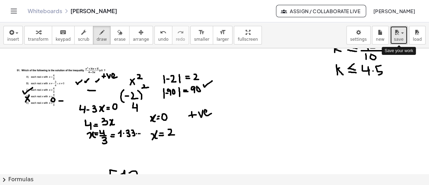
click at [402, 34] on div "button" at bounding box center [398, 32] width 10 height 8
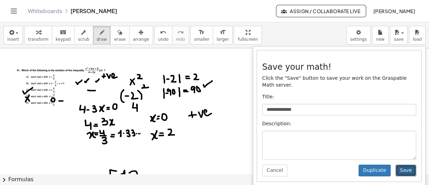
click at [410, 165] on button "Save" at bounding box center [405, 171] width 21 height 12
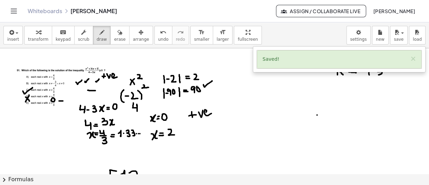
click at [317, 114] on div at bounding box center [214, 124] width 429 height 504
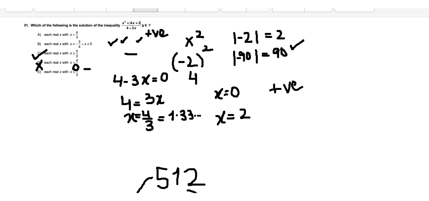
scroll to position [194, 0]
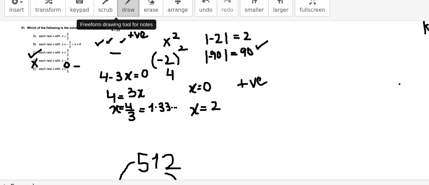
click at [97, 38] on span "draw" at bounding box center [102, 39] width 10 height 5
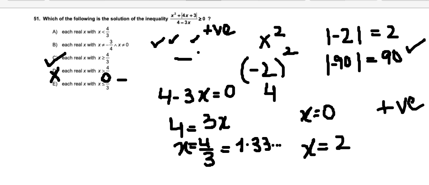
click at [99, 70] on div at bounding box center [214, 107] width 429 height 504
click at [99, 71] on div at bounding box center [214, 107] width 429 height 504
drag, startPoint x: 77, startPoint y: 88, endPoint x: 77, endPoint y: 94, distance: 6.2
click at [77, 94] on div at bounding box center [214, 107] width 429 height 504
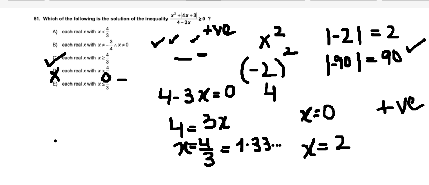
drag, startPoint x: 28, startPoint y: 114, endPoint x: 28, endPoint y: 118, distance: 4.1
click at [28, 118] on div at bounding box center [214, 107] width 429 height 504
drag, startPoint x: 22, startPoint y: 120, endPoint x: 30, endPoint y: 120, distance: 8.6
click at [30, 120] on div at bounding box center [214, 107] width 429 height 504
click at [25, 123] on div at bounding box center [214, 107] width 429 height 504
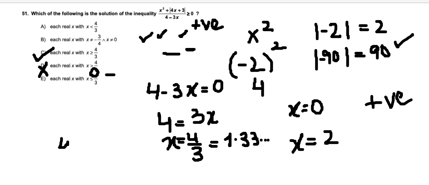
drag, startPoint x: 37, startPoint y: 115, endPoint x: 40, endPoint y: 121, distance: 6.9
click at [40, 121] on div at bounding box center [214, 107] width 429 height 504
click at [45, 119] on div at bounding box center [214, 107] width 429 height 504
drag, startPoint x: 48, startPoint y: 115, endPoint x: 48, endPoint y: 121, distance: 6.6
click at [48, 121] on div at bounding box center [214, 107] width 429 height 504
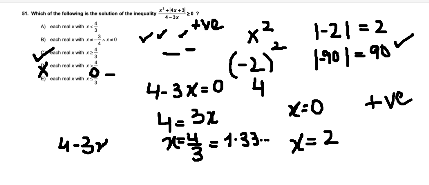
drag, startPoint x: 54, startPoint y: 118, endPoint x: 59, endPoint y: 123, distance: 6.6
click at [59, 123] on div at bounding box center [214, 107] width 429 height 504
drag, startPoint x: 64, startPoint y: 116, endPoint x: 63, endPoint y: 121, distance: 4.5
click at [63, 121] on div at bounding box center [214, 107] width 429 height 504
click at [64, 123] on div at bounding box center [214, 107] width 429 height 504
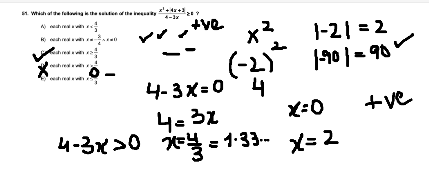
click at [72, 114] on div at bounding box center [214, 107] width 429 height 504
drag, startPoint x: 35, startPoint y: 120, endPoint x: 71, endPoint y: 116, distance: 36.8
click at [71, 116] on div at bounding box center [214, 107] width 429 height 504
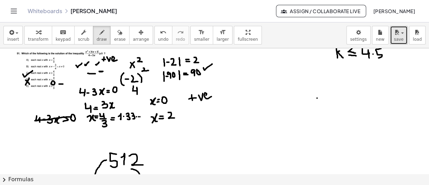
click at [400, 36] on icon "button" at bounding box center [396, 32] width 6 height 8
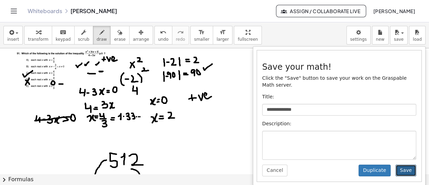
click at [411, 165] on button "Save" at bounding box center [405, 171] width 21 height 12
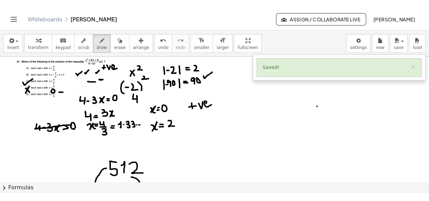
scroll to position [193, 0]
